Goal: Find specific page/section: Find specific page/section

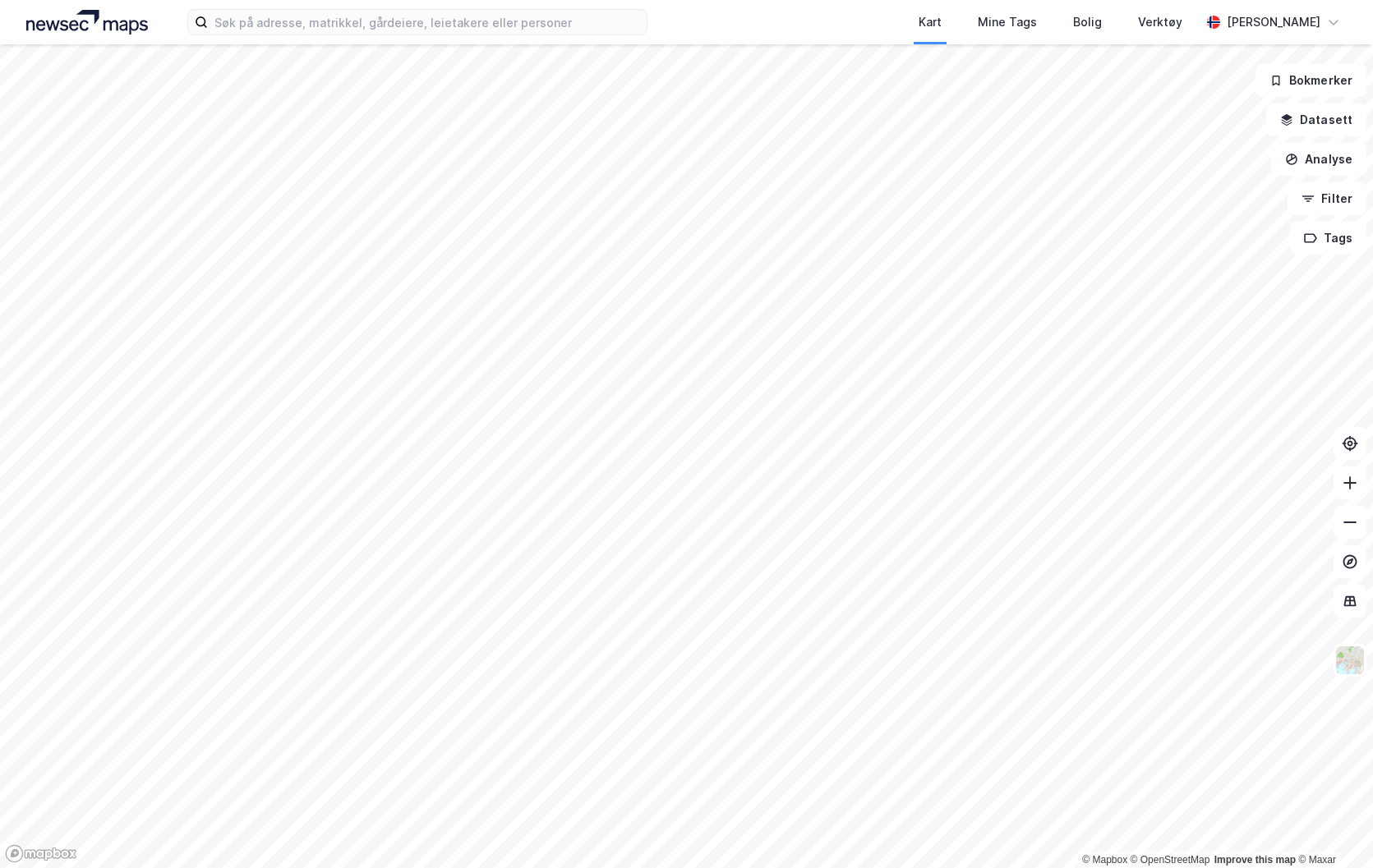
drag, startPoint x: 684, startPoint y: 14, endPoint x: 672, endPoint y: 17, distance: 12.4
click at [672, 17] on div "Kart Mine Tags Bolig Verktøy [PERSON_NAME]" at bounding box center [686, 22] width 1373 height 45
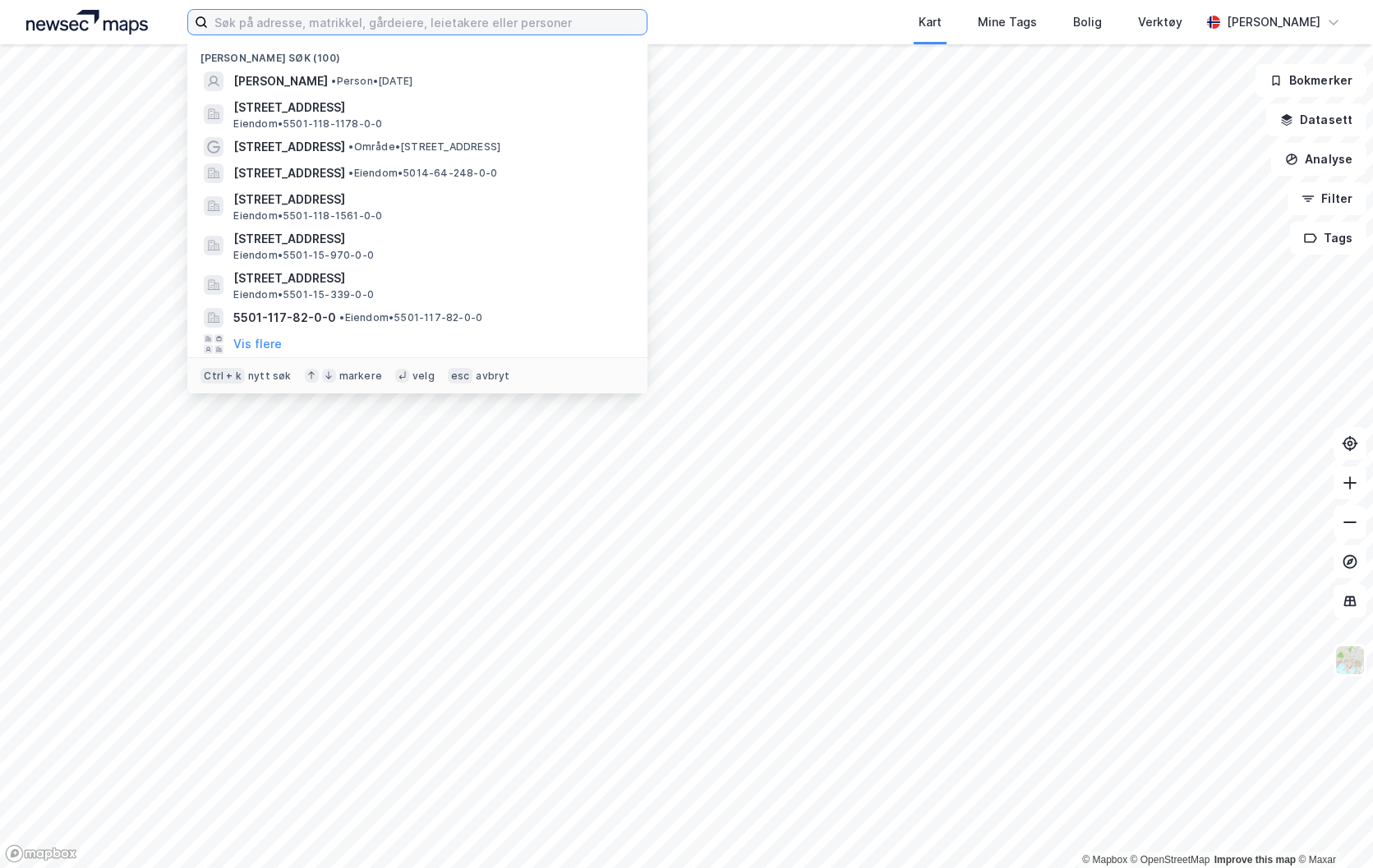
click at [605, 22] on input at bounding box center [427, 22] width 439 height 25
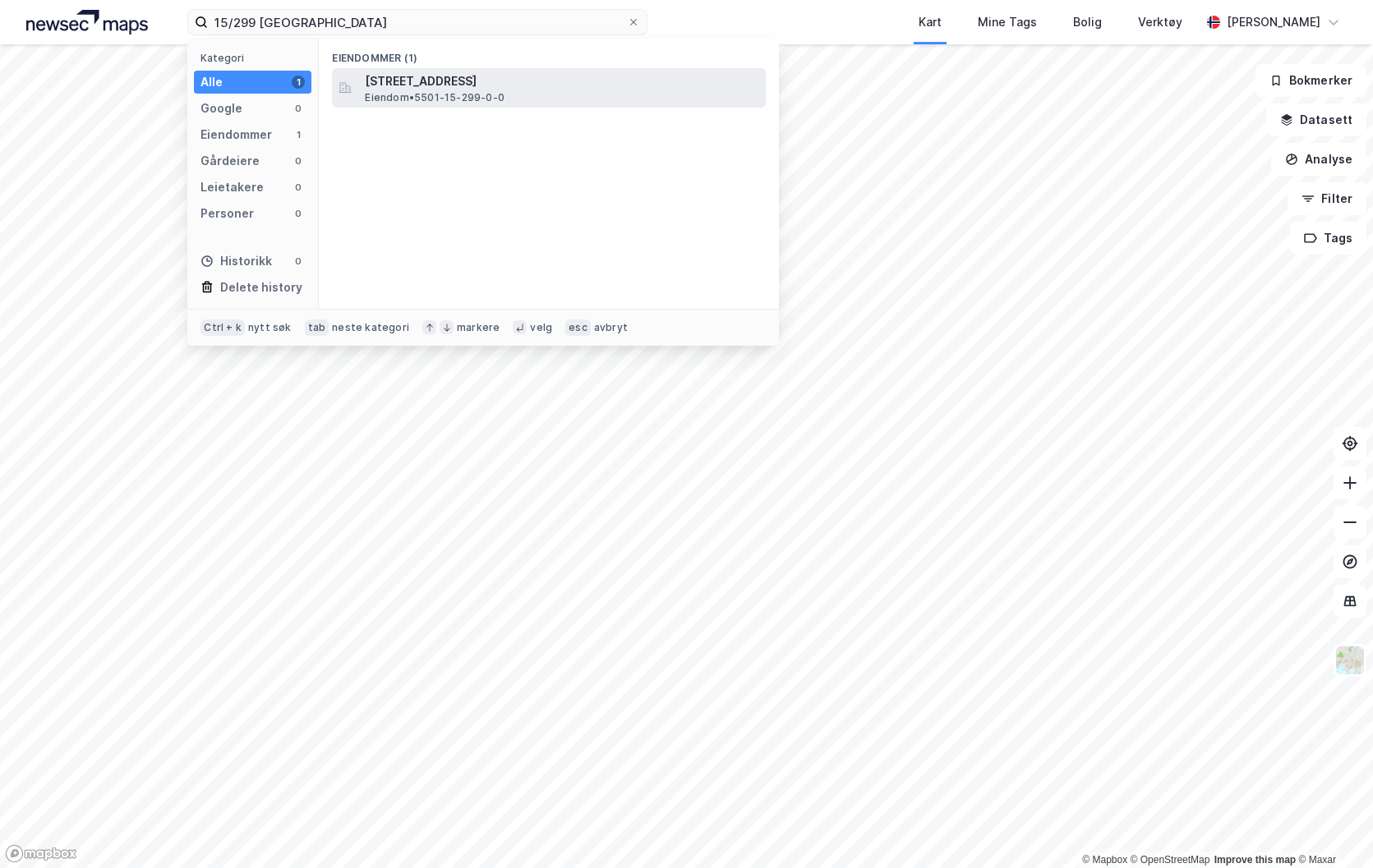
click at [511, 84] on span "[STREET_ADDRESS]" at bounding box center [562, 81] width 394 height 20
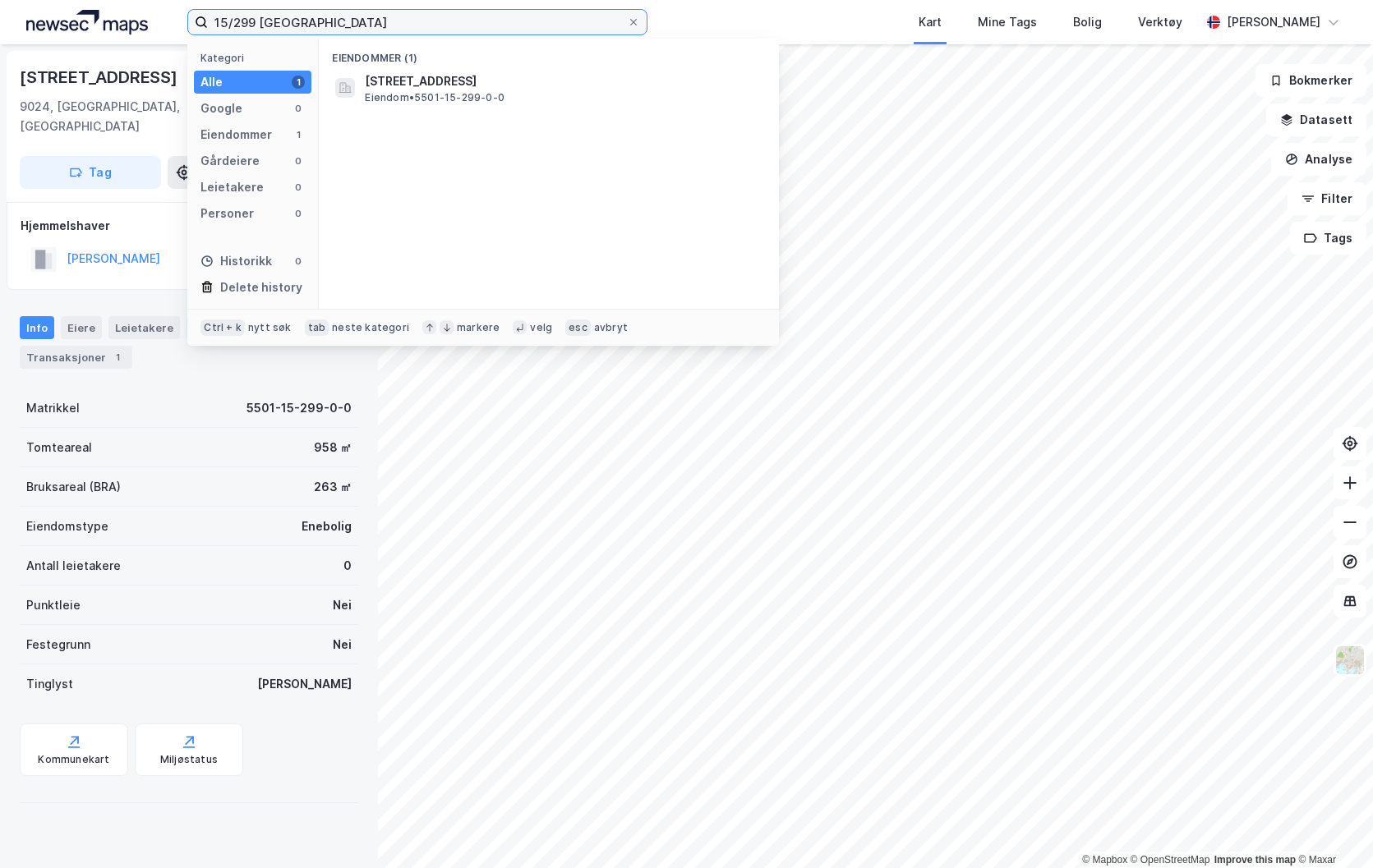
click at [256, 18] on input "15/299 [GEOGRAPHIC_DATA]" at bounding box center [417, 22] width 419 height 25
drag, startPoint x: 362, startPoint y: 22, endPoint x: 160, endPoint y: -10, distance: 204.5
click at [160, 0] on html "15/200 tromsø Kategori Alle 0 Google 0 Eiendommer 0 Gårdeiere 0 Leietakere 0 Pe…" at bounding box center [686, 434] width 1373 height 868
type input "15/200 tromsø"
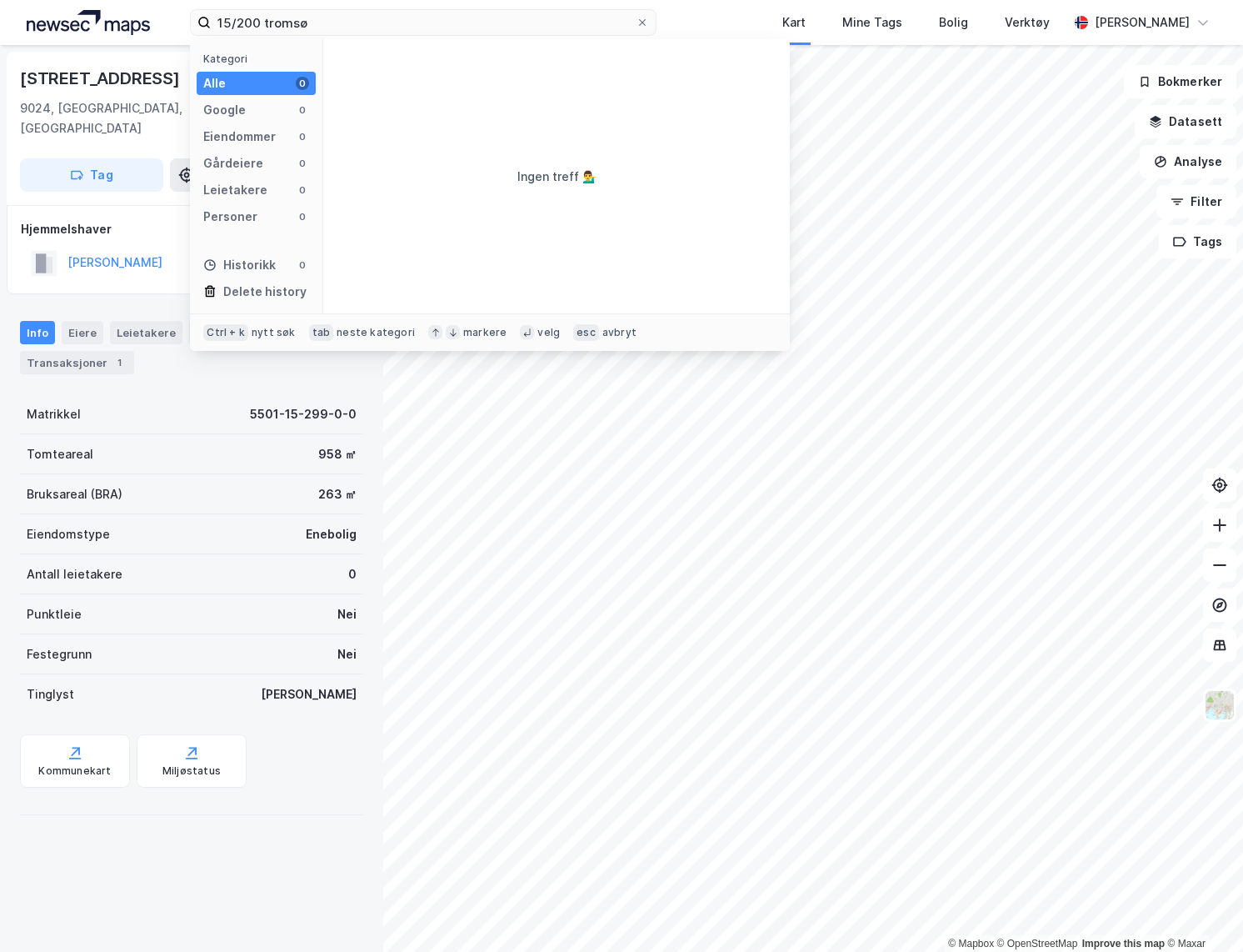
click at [287, 759] on div "Kommunekart Miljøstatus" at bounding box center [191, 761] width 343 height 54
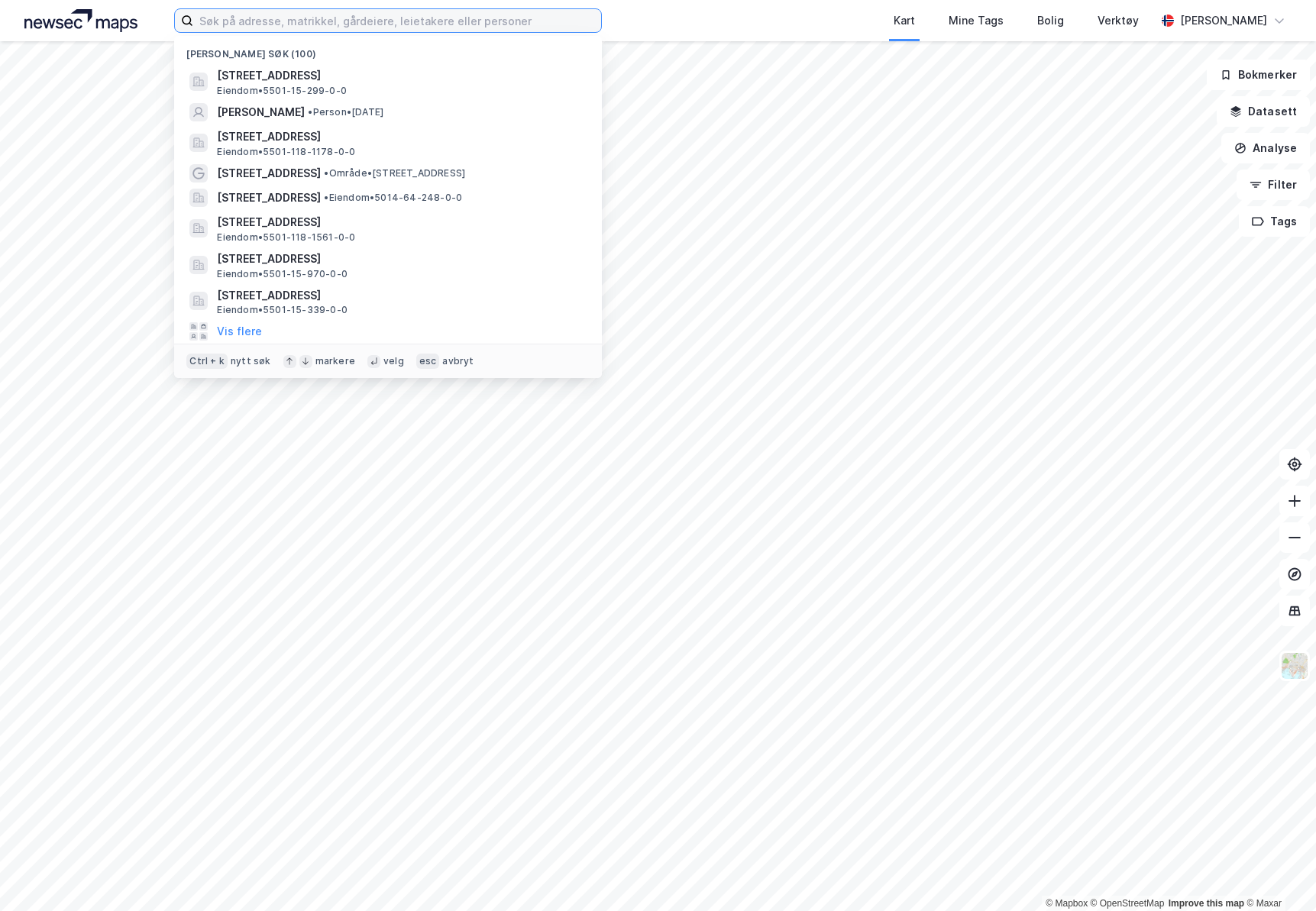
click at [501, 22] on input at bounding box center [397, 21] width 408 height 23
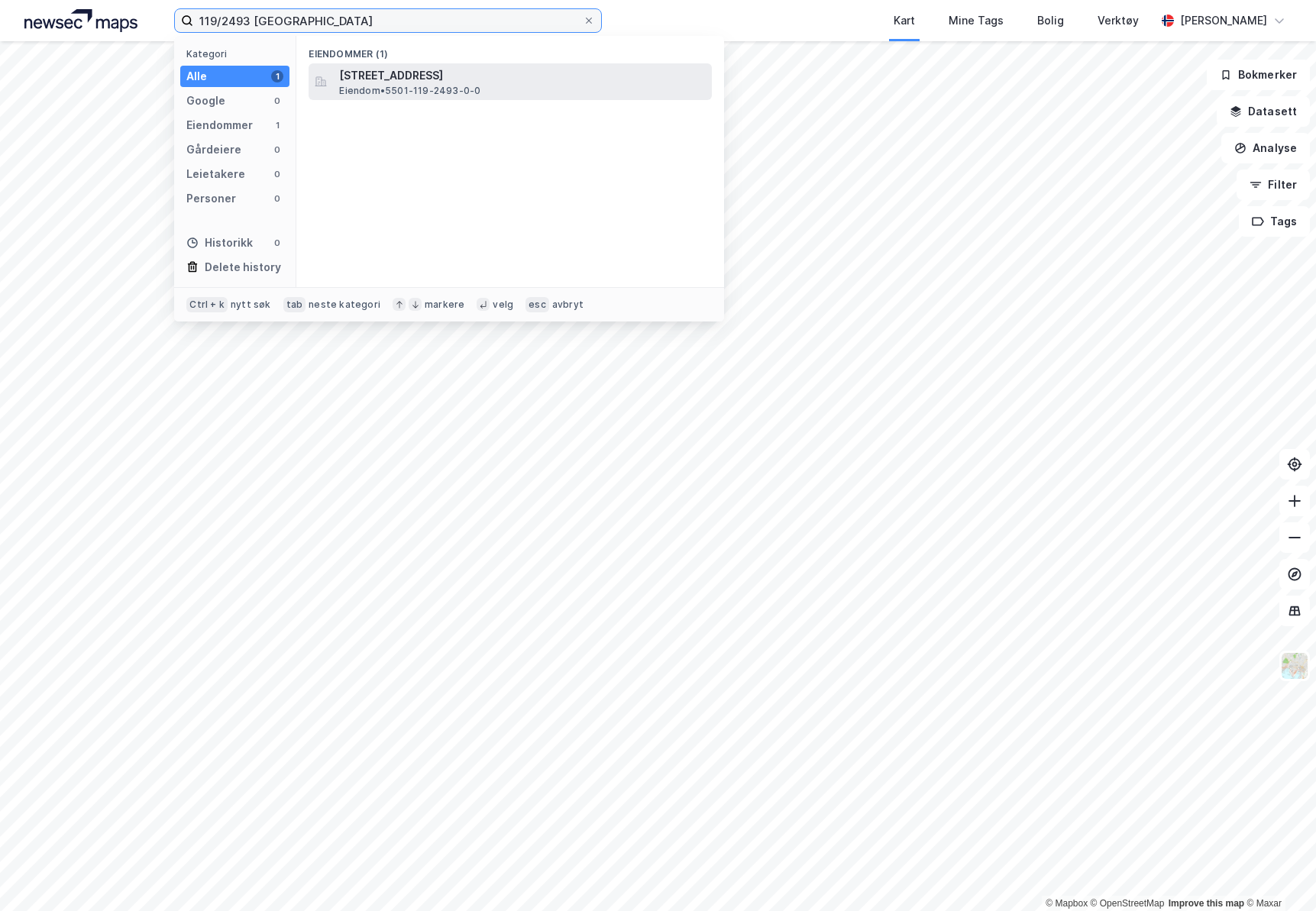
type input "119/2493 tromsø"
click at [506, 78] on span "Stakkevollvegen 21B, 9010, TROMSØ, TROMSØ" at bounding box center [523, 75] width 366 height 18
